Goal: Transaction & Acquisition: Purchase product/service

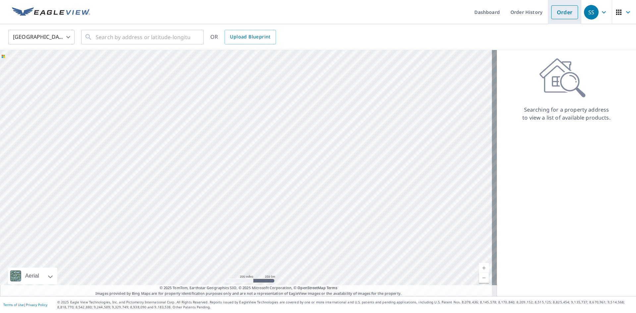
click at [555, 13] on link "Order" at bounding box center [564, 12] width 27 height 14
click at [561, 9] on link "Order" at bounding box center [564, 12] width 27 height 14
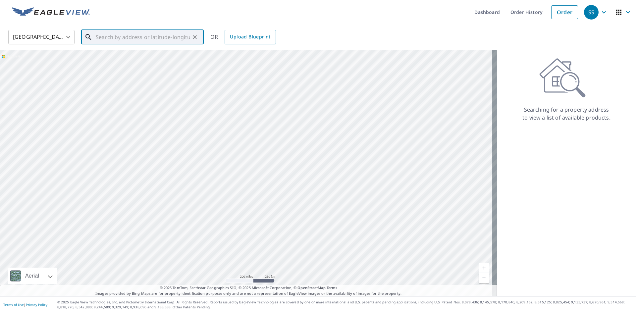
click at [105, 37] on input "text" at bounding box center [143, 37] width 94 height 19
click at [131, 36] on input "text" at bounding box center [143, 37] width 94 height 19
paste input "[STREET_ADDRESS][PERSON_NAME][PERSON_NAME]"
click at [127, 61] on p "[GEOGRAPHIC_DATA]" at bounding box center [146, 63] width 104 height 7
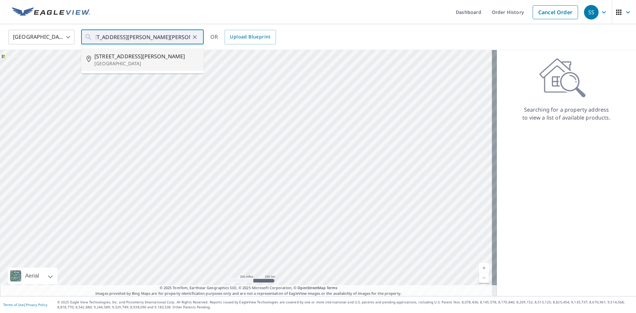
type input "[STREET_ADDRESS][PERSON_NAME][PERSON_NAME]"
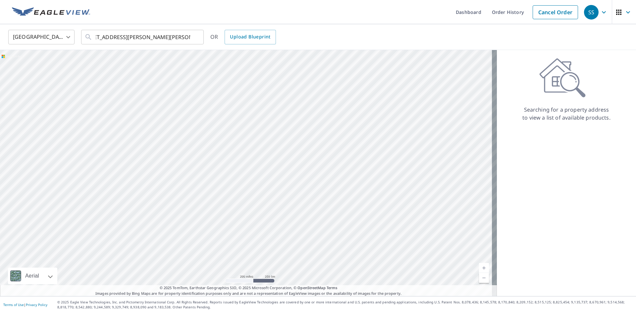
scroll to position [0, 0]
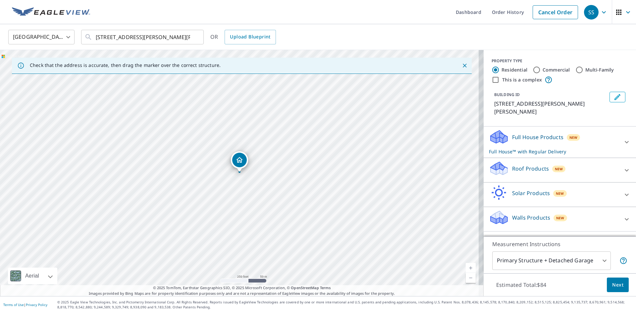
click at [601, 135] on div "Full House Products New Full House™ with Regular Delivery" at bounding box center [554, 142] width 130 height 26
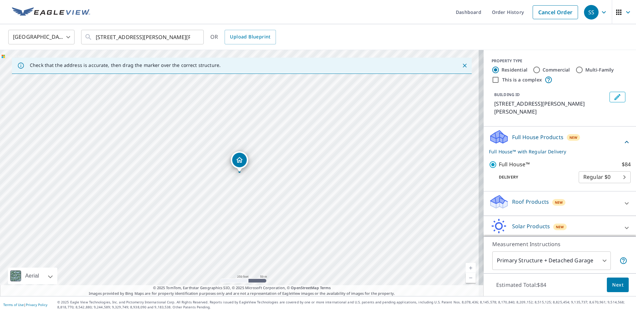
click at [601, 135] on div "Full House Products New Full House™ with Regular Delivery" at bounding box center [556, 142] width 134 height 26
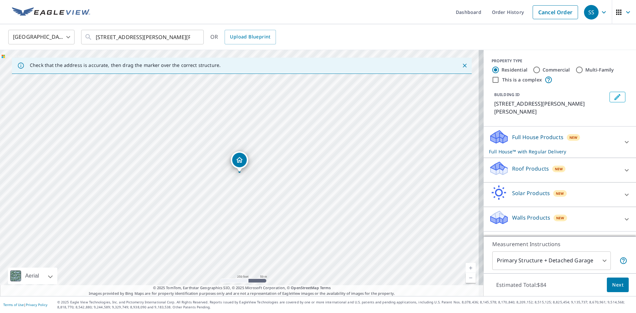
click at [609, 168] on div "Roof Products New" at bounding box center [554, 170] width 130 height 19
click at [609, 166] on div "Roof Products New" at bounding box center [556, 170] width 134 height 19
click at [588, 148] on p "Full House™ with Regular Delivery" at bounding box center [554, 151] width 130 height 7
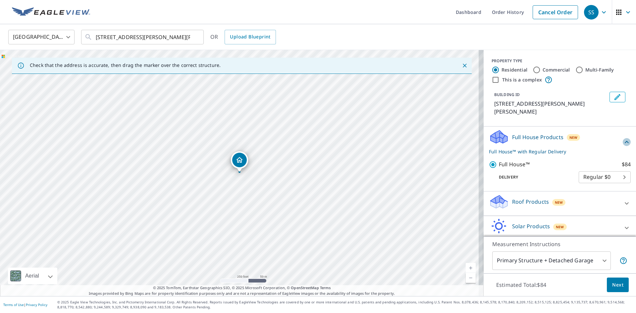
click at [623, 141] on icon at bounding box center [627, 142] width 8 height 8
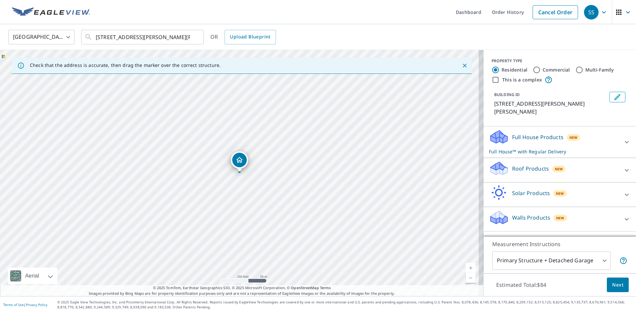
click at [589, 161] on div "Roof Products New" at bounding box center [554, 170] width 130 height 19
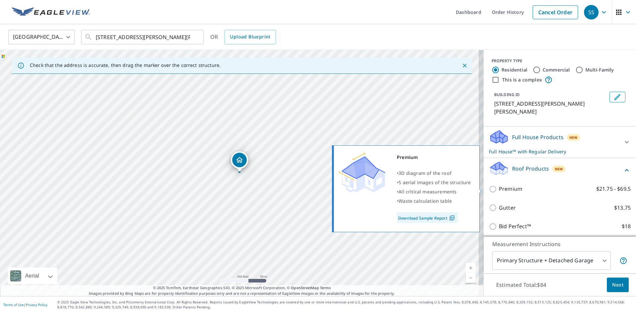
click at [507, 187] on p "Premium" at bounding box center [511, 189] width 24 height 8
click at [499, 187] on input "Premium $21.75 - $69.5" at bounding box center [494, 189] width 10 height 8
checkbox input "true"
checkbox input "false"
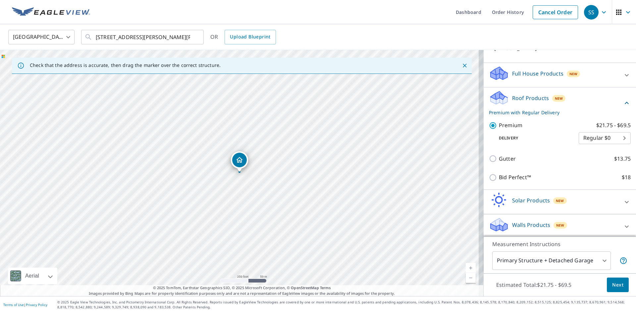
scroll to position [66, 0]
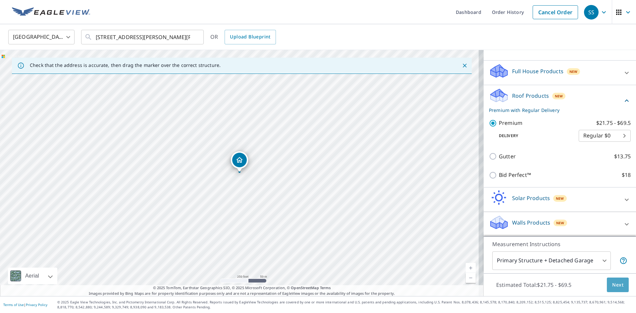
click at [612, 288] on span "Next" at bounding box center [617, 285] width 11 height 8
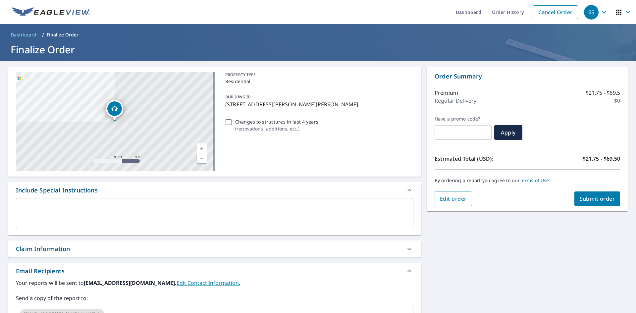
click at [458, 101] on p "Regular Delivery" at bounding box center [456, 101] width 42 height 8
click at [457, 197] on span "Edit order" at bounding box center [453, 198] width 27 height 7
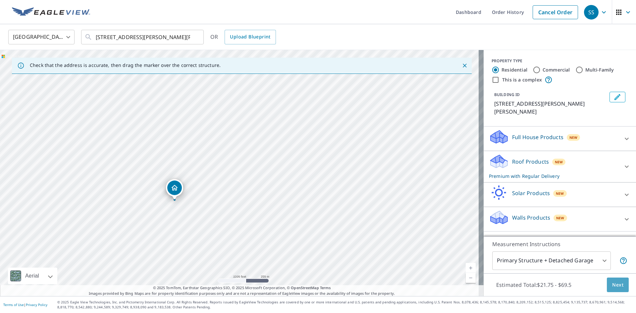
click at [612, 284] on span "Next" at bounding box center [617, 285] width 11 height 8
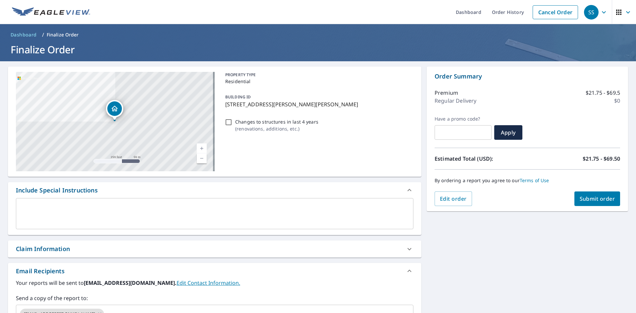
click at [448, 100] on p "Regular Delivery" at bounding box center [456, 101] width 42 height 8
click at [449, 99] on p "Regular Delivery" at bounding box center [456, 101] width 42 height 8
click at [484, 93] on div "Premium $21.75 - $69.5" at bounding box center [528, 93] width 186 height 8
click at [487, 75] on p "Order Summary" at bounding box center [528, 76] width 186 height 9
click at [616, 12] on icon "button" at bounding box center [618, 12] width 5 height 5
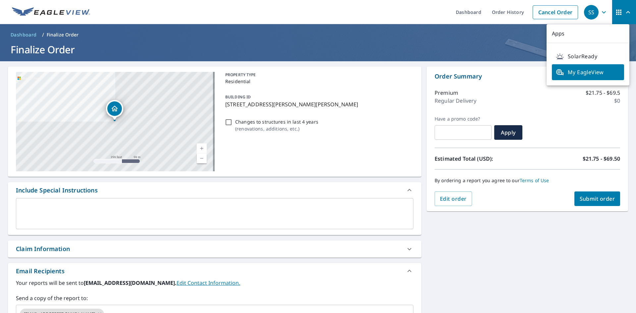
click at [616, 12] on icon "button" at bounding box center [618, 12] width 5 height 5
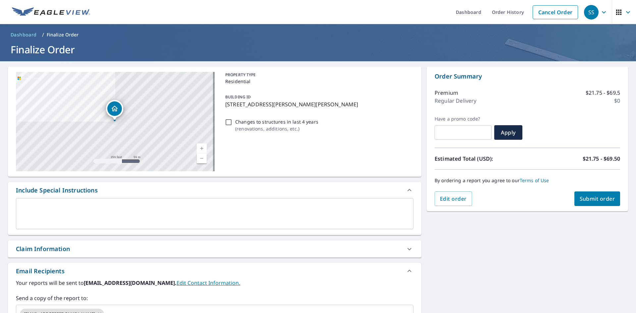
drag, startPoint x: 457, startPoint y: 200, endPoint x: 484, endPoint y: 143, distance: 63.0
click at [491, 148] on div "Order Summary Premium $21.75 - $69.5 Regular Delivery $0 Have a promo code? ​ A…" at bounding box center [527, 139] width 201 height 145
click at [457, 101] on p "Regular Delivery" at bounding box center [456, 101] width 42 height 8
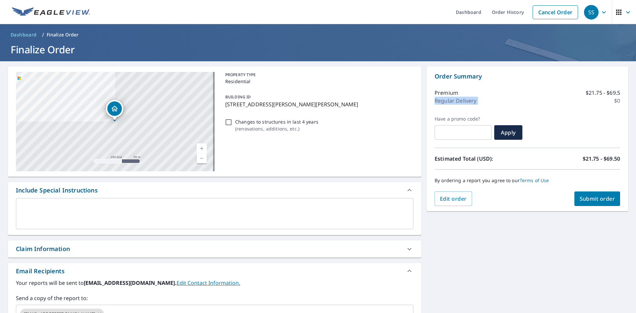
click at [457, 101] on p "Regular Delivery" at bounding box center [456, 101] width 42 height 8
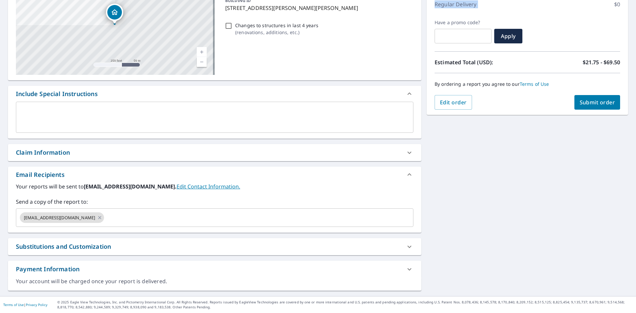
click at [149, 252] on div "Substitutions and Customization" at bounding box center [214, 246] width 413 height 17
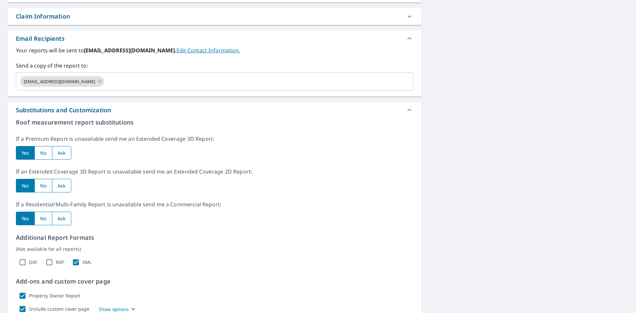
scroll to position [299, 0]
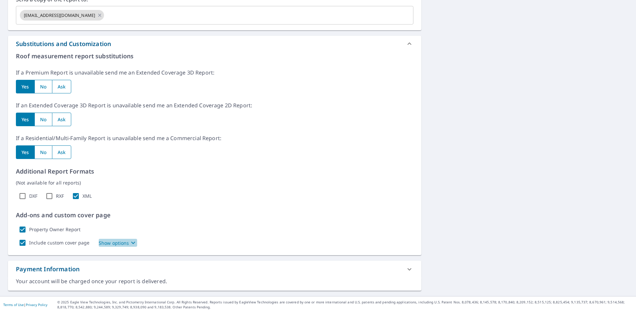
click at [115, 241] on p "Show options" at bounding box center [114, 242] width 30 height 7
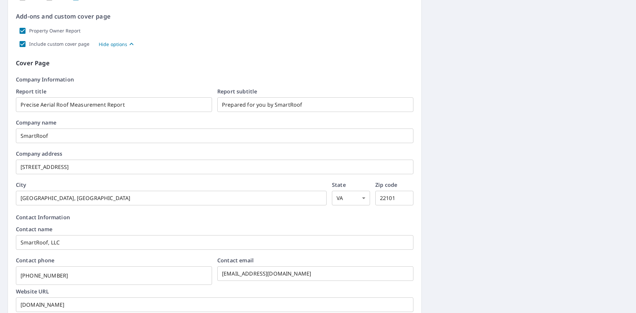
scroll to position [398, 0]
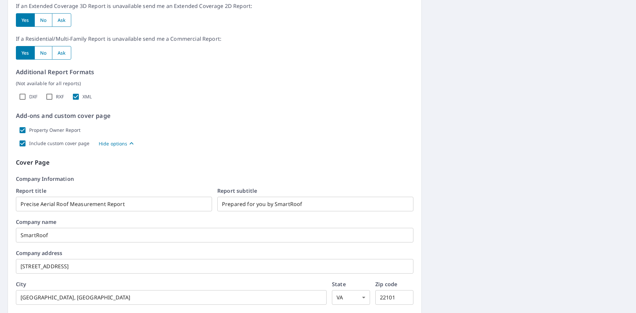
click at [113, 140] on p "Hide options" at bounding box center [113, 143] width 29 height 7
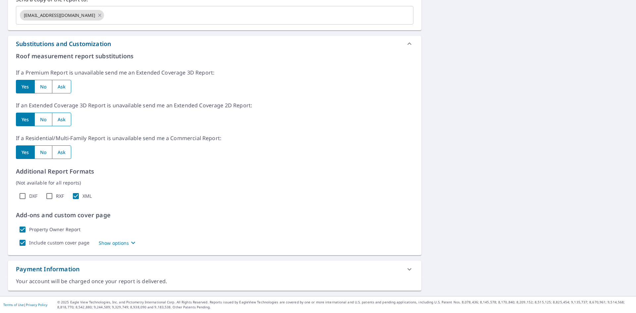
scroll to position [299, 0]
click at [119, 244] on p "Show options" at bounding box center [114, 242] width 30 height 7
checkbox input "true"
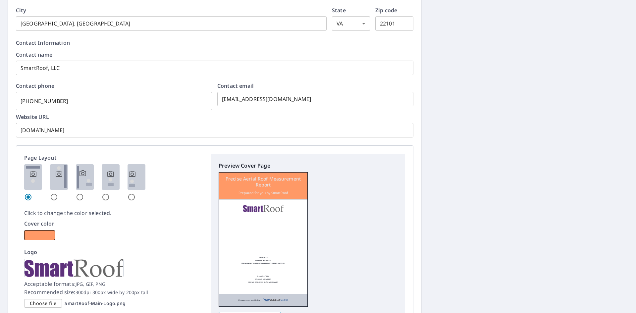
scroll to position [763, 0]
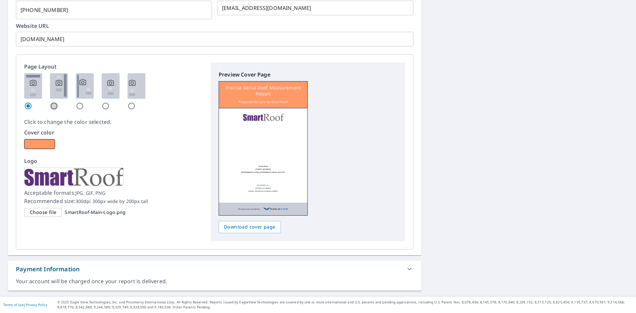
click at [55, 106] on input "radio" at bounding box center [54, 106] width 8 height 8
radio input "true"
checkbox input "true"
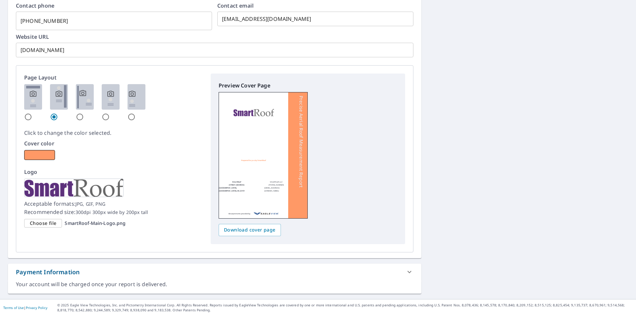
click at [81, 116] on input "radio" at bounding box center [80, 117] width 8 height 8
radio input "true"
checkbox input "true"
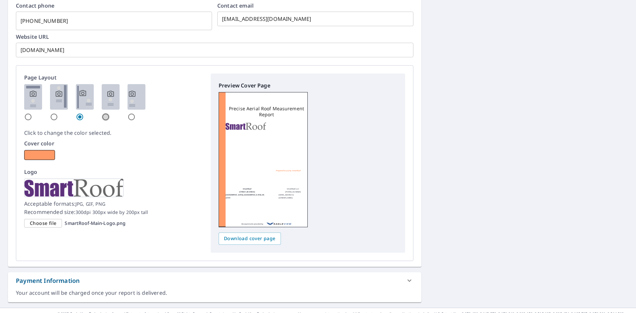
click at [107, 117] on input "radio" at bounding box center [106, 117] width 8 height 8
radio input "true"
checkbox input "true"
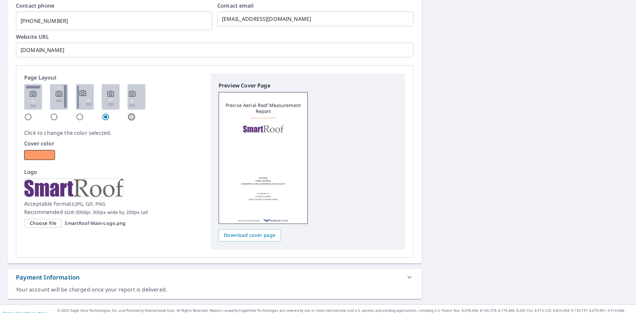
click at [132, 117] on input "radio" at bounding box center [132, 117] width 8 height 8
radio input "true"
checkbox input "true"
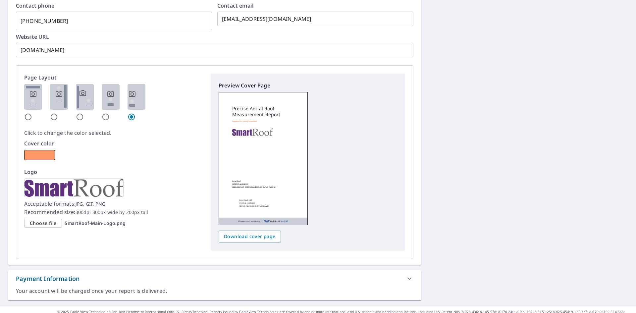
click at [32, 118] on div at bounding box center [33, 102] width 18 height 37
click at [27, 116] on input "radio" at bounding box center [28, 117] width 8 height 8
radio input "true"
checkbox input "true"
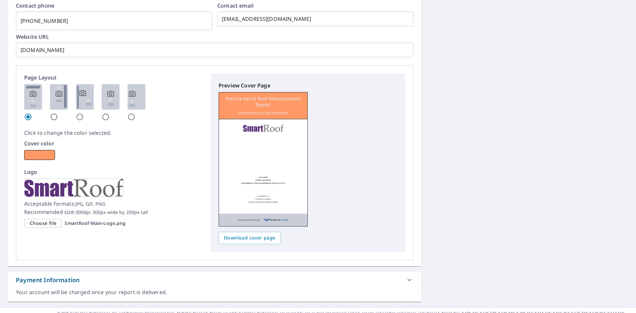
click at [334, 134] on div "Preview Cover Page Precise Aerial Roof Measurement Report Prepared for you by S…" at bounding box center [308, 153] width 179 height 145
click at [180, 136] on p "Click to change the color selected." at bounding box center [113, 133] width 179 height 8
click at [164, 142] on p "Cover color" at bounding box center [113, 143] width 179 height 8
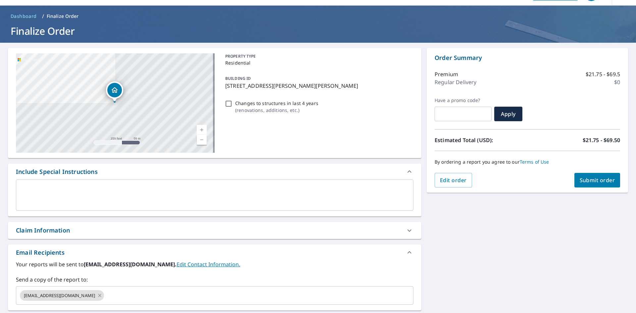
scroll to position [0, 0]
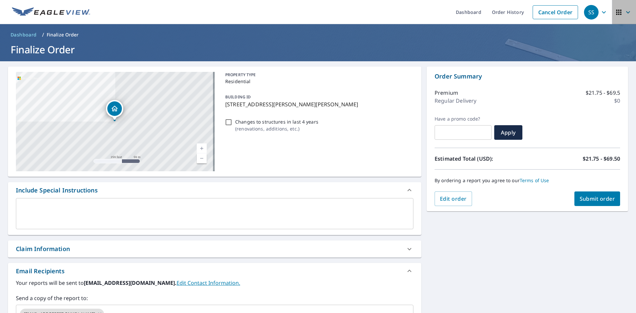
click at [624, 10] on icon "button" at bounding box center [628, 12] width 8 height 8
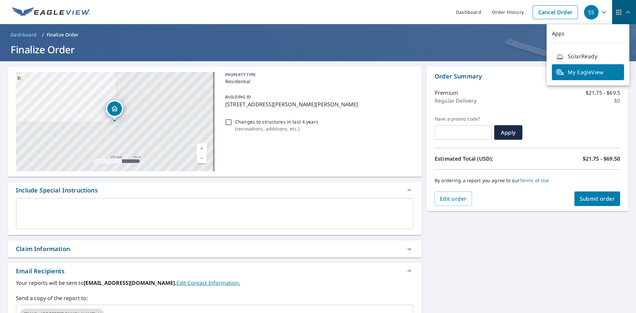
click at [616, 10] on icon "button" at bounding box center [618, 12] width 5 height 5
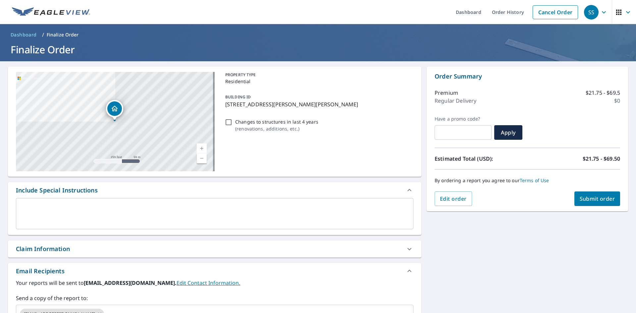
click at [452, 104] on p "Regular Delivery" at bounding box center [456, 101] width 42 height 8
click at [452, 102] on p "Regular Delivery" at bounding box center [456, 101] width 42 height 8
click at [441, 202] on button "Edit order" at bounding box center [453, 198] width 37 height 15
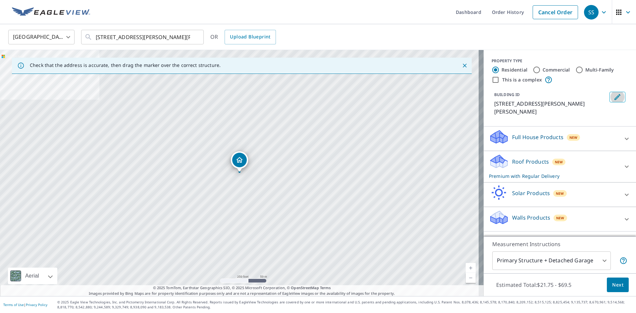
click at [613, 96] on icon "Edit building 1" at bounding box center [617, 97] width 8 height 8
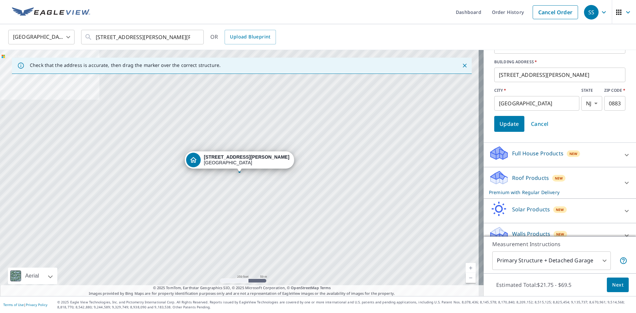
scroll to position [87, 0]
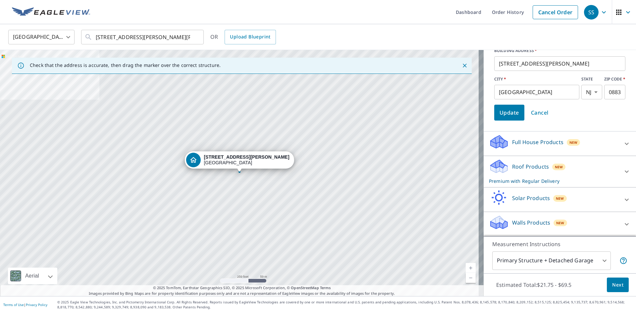
click at [507, 119] on button "Update" at bounding box center [509, 113] width 30 height 16
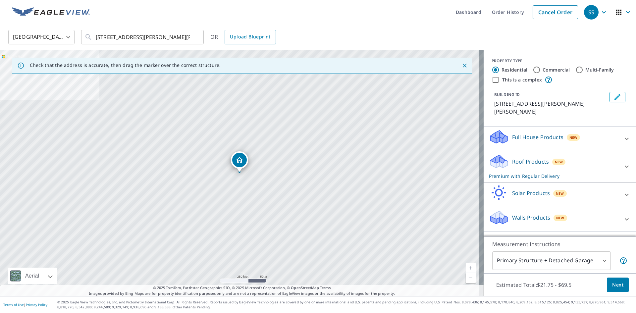
scroll to position [0, 0]
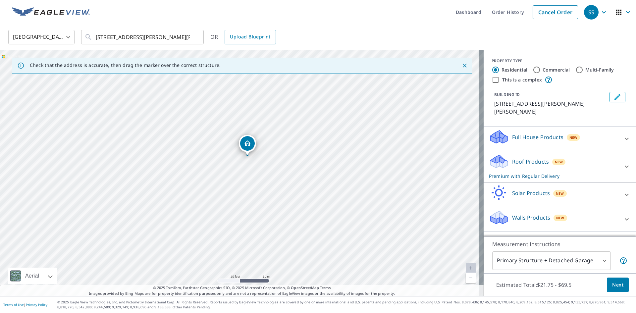
click at [574, 154] on div "Roof Products New Premium with Regular Delivery" at bounding box center [554, 167] width 130 height 26
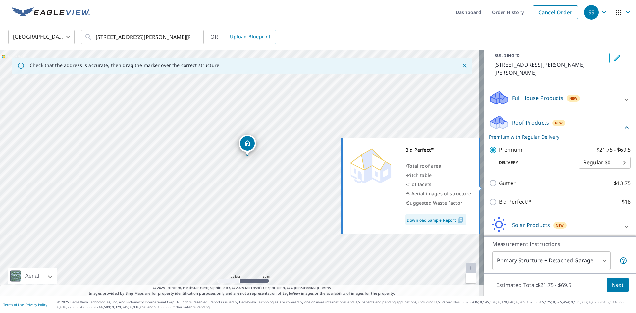
scroll to position [66, 0]
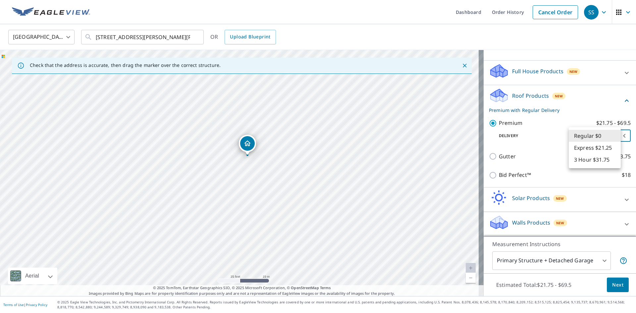
click at [614, 136] on body "SS SS Dashboard Order History Cancel Order SS United States [GEOGRAPHIC_DATA] ​…" at bounding box center [318, 156] width 636 height 313
click at [615, 104] on div at bounding box center [318, 156] width 636 height 313
